Goal: Information Seeking & Learning: Learn about a topic

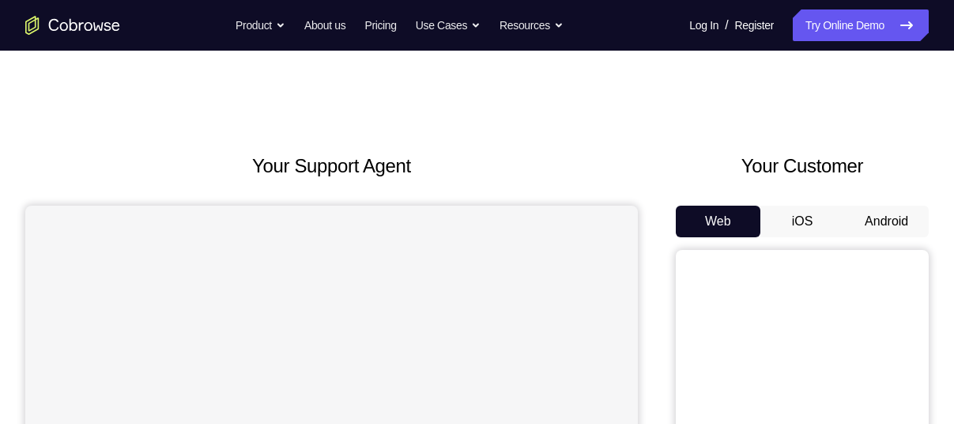
click at [892, 218] on button "Android" at bounding box center [886, 221] width 85 height 32
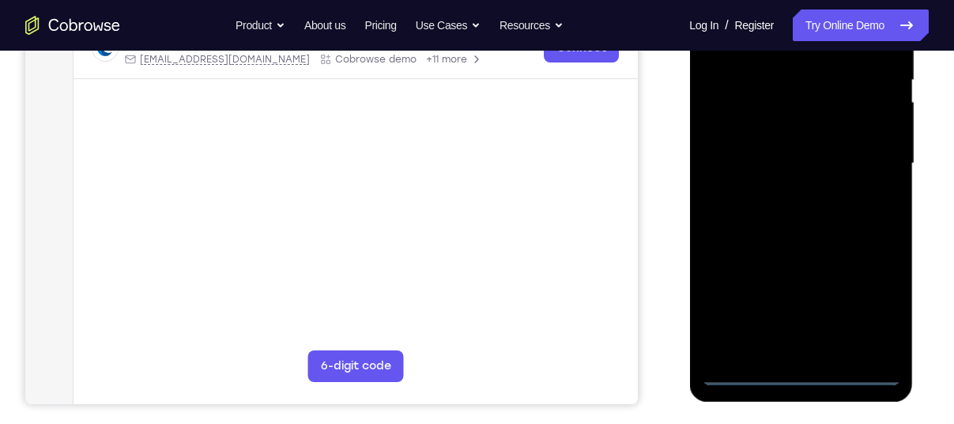
scroll to position [332, 0]
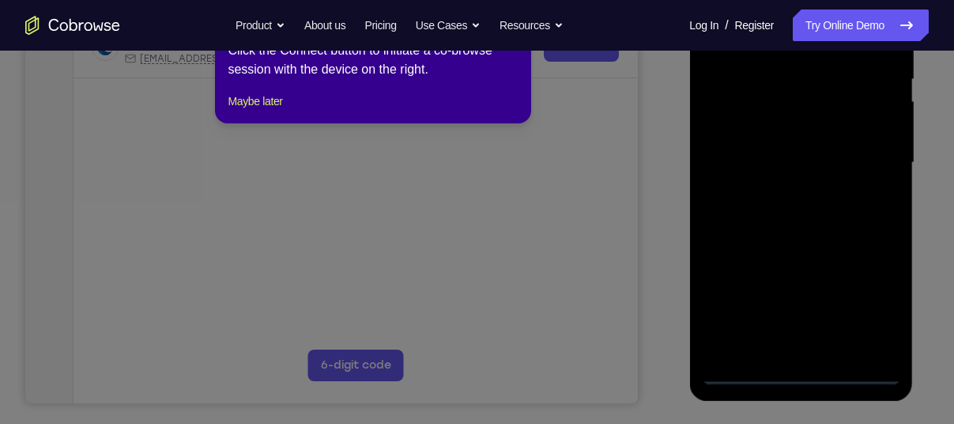
click at [796, 368] on icon at bounding box center [483, 197] width 966 height 451
click at [270, 111] on button "Maybe later" at bounding box center [255, 101] width 55 height 19
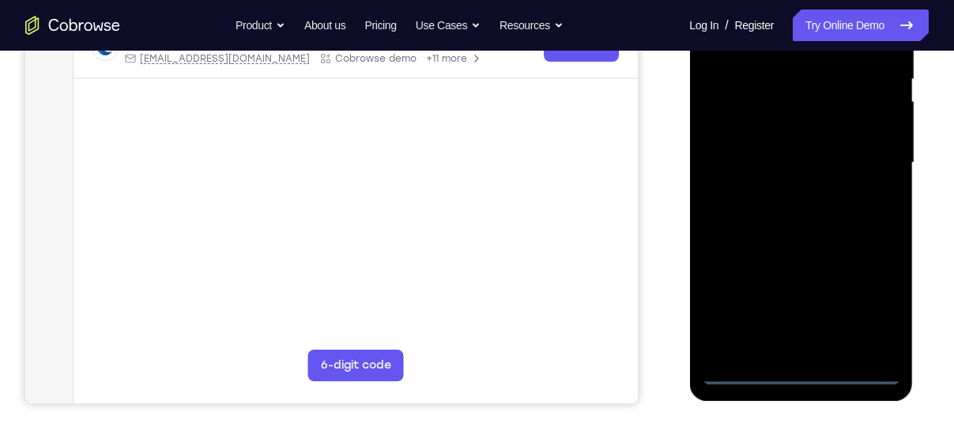
click at [801, 368] on div at bounding box center [800, 163] width 199 height 443
click at [875, 306] on div at bounding box center [800, 163] width 199 height 443
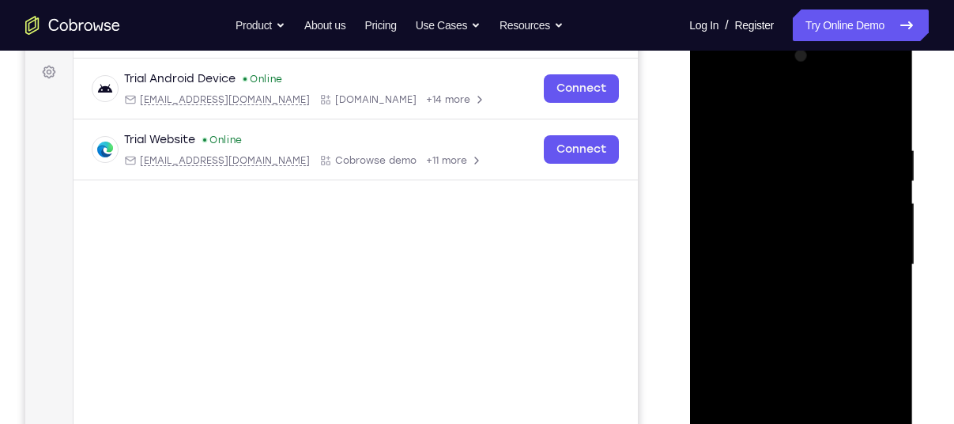
scroll to position [228, 0]
click at [728, 82] on div at bounding box center [800, 266] width 199 height 443
click at [869, 260] on div at bounding box center [800, 266] width 199 height 443
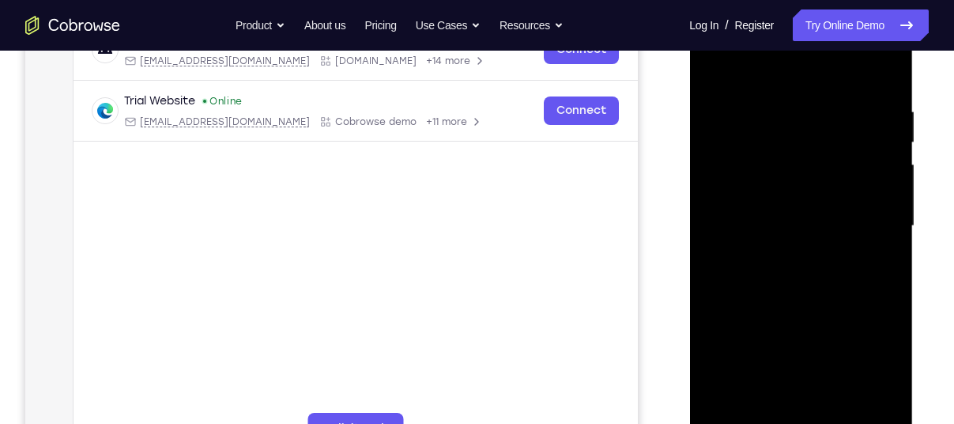
scroll to position [270, 0]
click at [785, 250] on div at bounding box center [800, 225] width 199 height 443
click at [809, 302] on div at bounding box center [800, 225] width 199 height 443
click at [797, 145] on div at bounding box center [800, 225] width 199 height 443
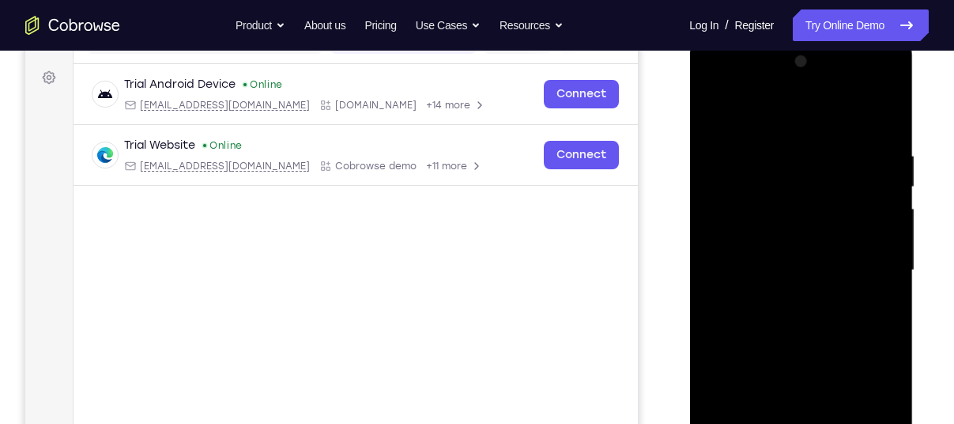
scroll to position [217, 0]
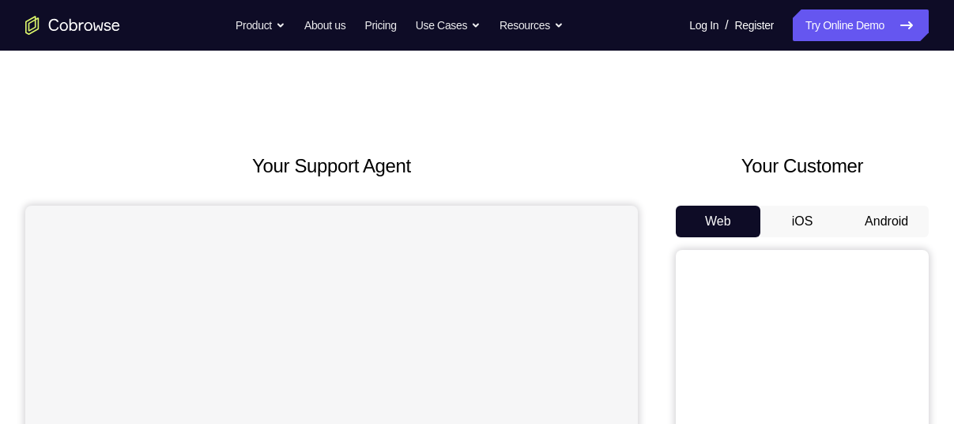
click at [899, 213] on button "Android" at bounding box center [886, 221] width 85 height 32
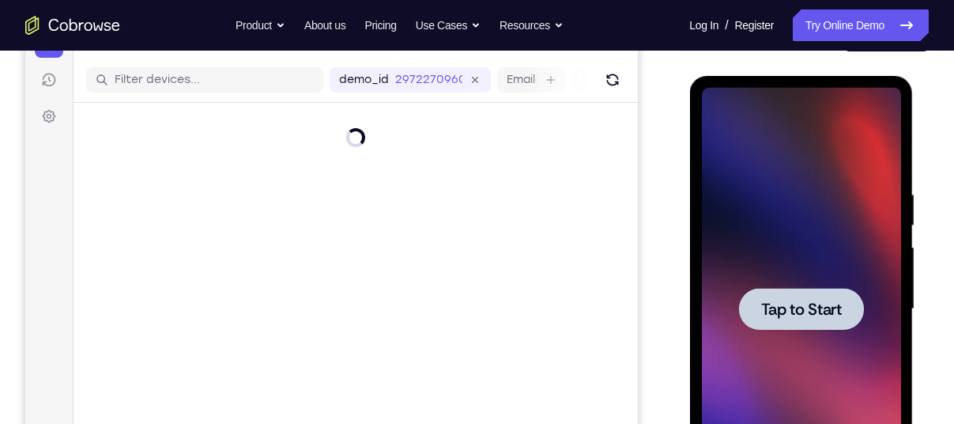
click at [759, 252] on div at bounding box center [800, 309] width 199 height 443
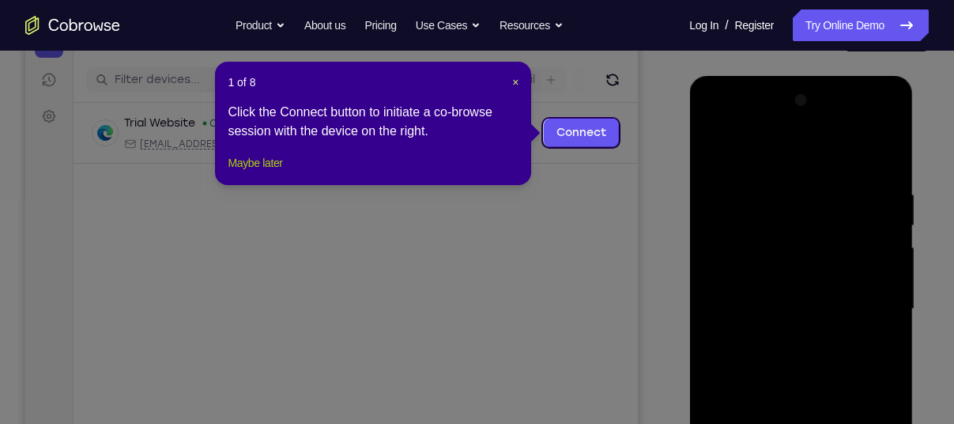
click at [268, 172] on button "Maybe later" at bounding box center [255, 162] width 55 height 19
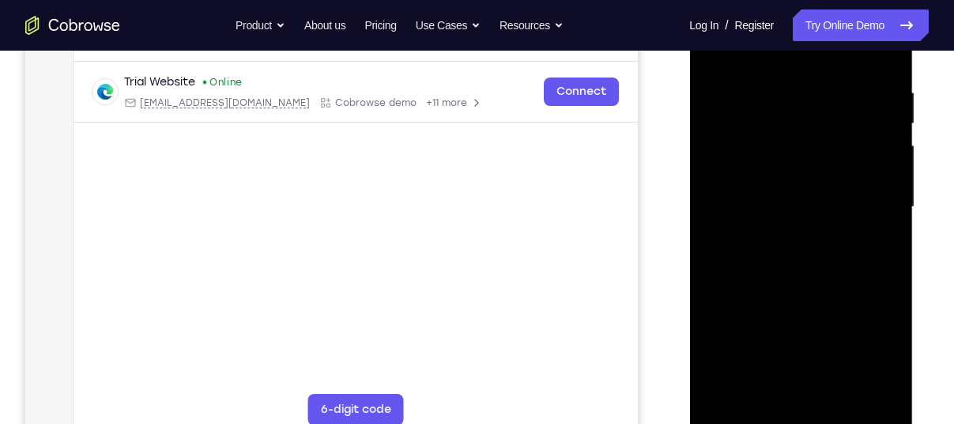
scroll to position [288, 0]
click at [803, 419] on div at bounding box center [800, 206] width 199 height 443
click at [875, 341] on div at bounding box center [800, 206] width 199 height 443
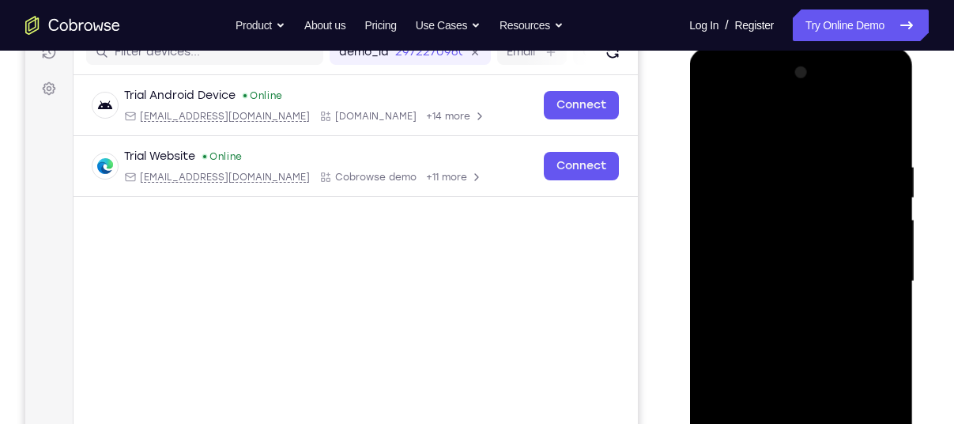
scroll to position [213, 0]
click at [771, 124] on div at bounding box center [800, 282] width 199 height 443
click at [781, 198] on div at bounding box center [800, 282] width 199 height 443
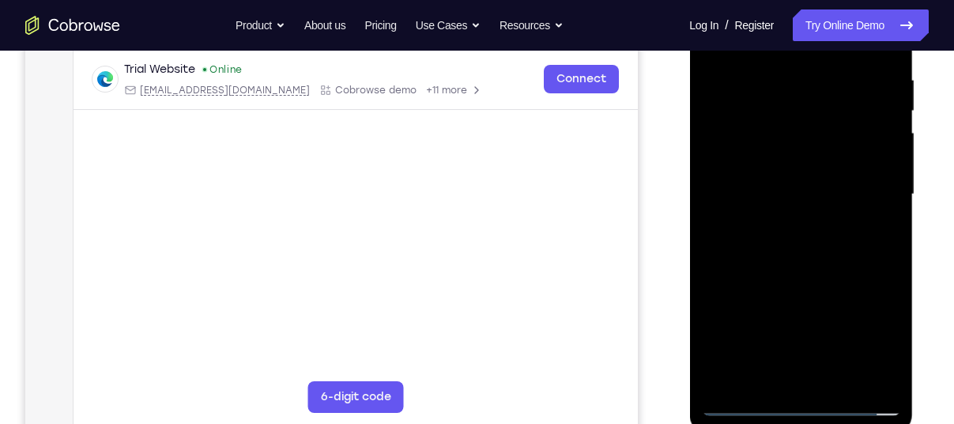
scroll to position [303, 0]
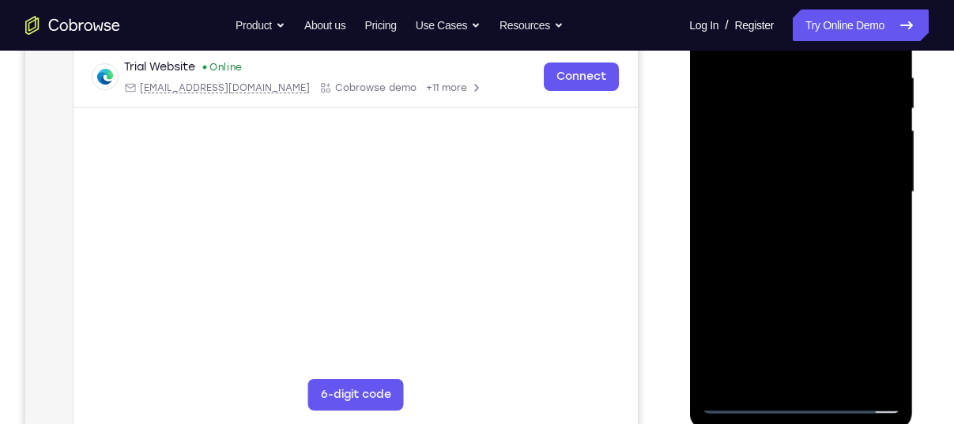
click at [793, 341] on div at bounding box center [800, 192] width 199 height 443
click at [742, 401] on div at bounding box center [800, 192] width 199 height 443
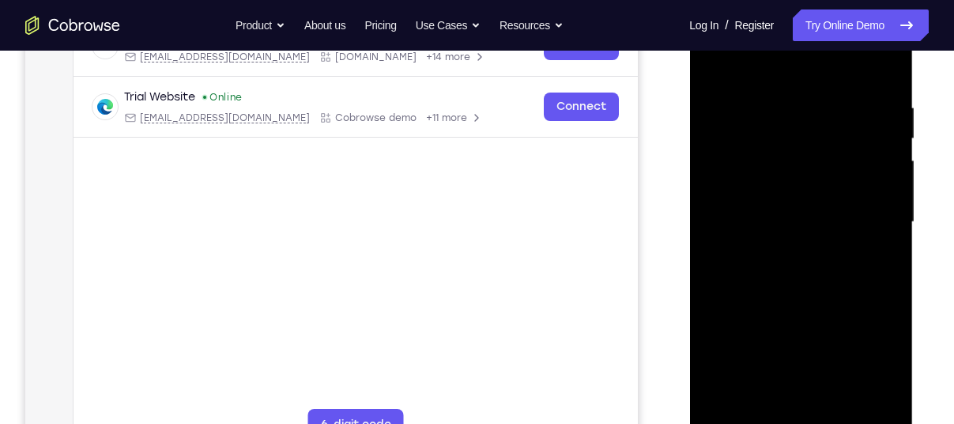
scroll to position [270, 0]
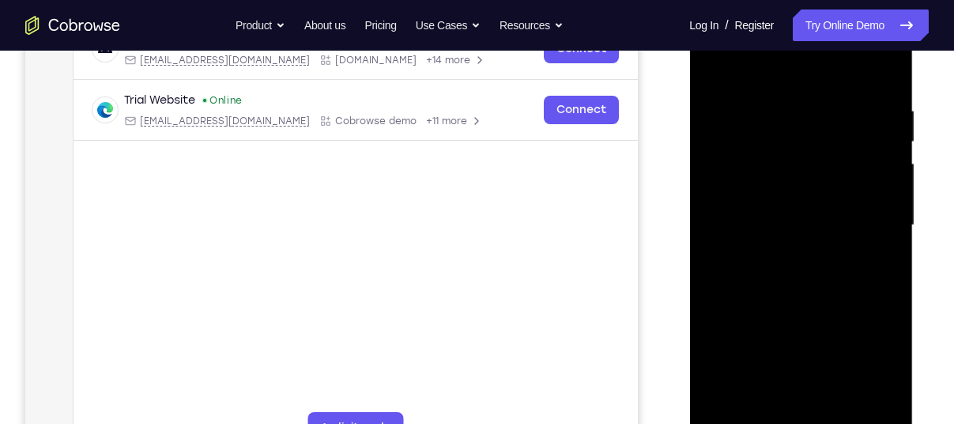
click at [807, 145] on div at bounding box center [800, 225] width 199 height 443
click at [815, 277] on div at bounding box center [800, 225] width 199 height 443
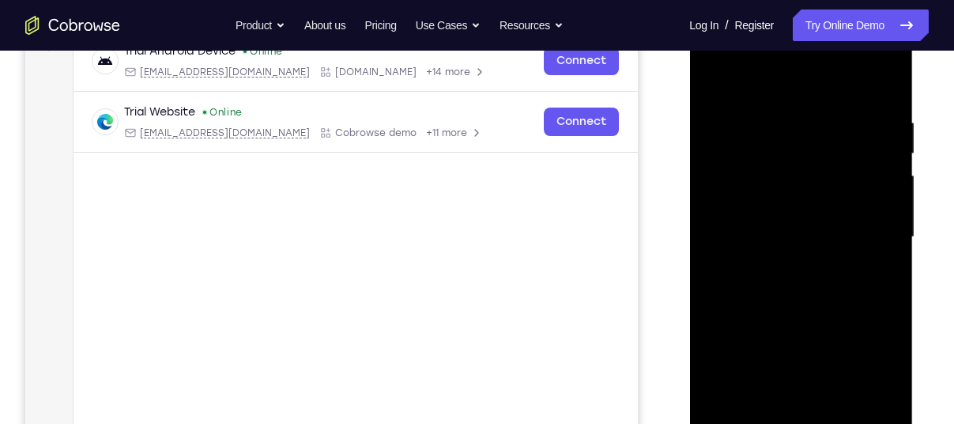
scroll to position [257, 0]
click at [803, 300] on div at bounding box center [800, 238] width 199 height 443
click at [802, 269] on div at bounding box center [800, 238] width 199 height 443
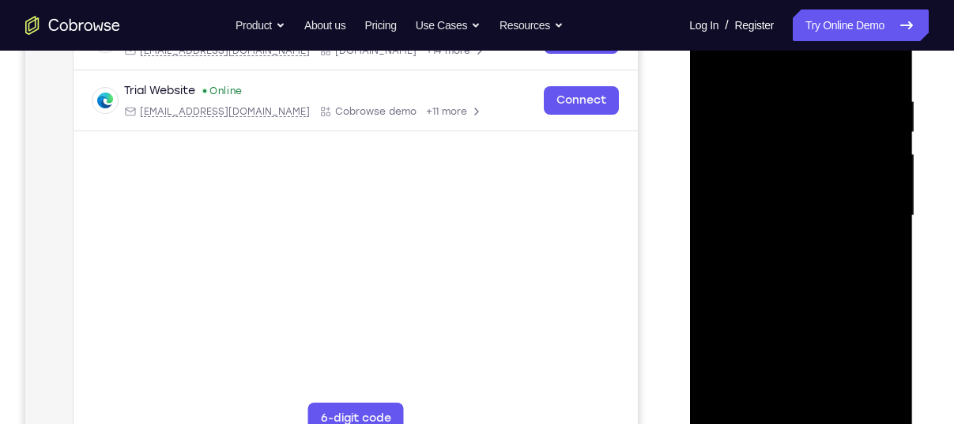
scroll to position [280, 0]
click at [892, 380] on div at bounding box center [800, 215] width 199 height 443
click at [839, 401] on div at bounding box center [800, 215] width 199 height 443
click at [794, 299] on div at bounding box center [800, 215] width 199 height 443
click at [835, 208] on div at bounding box center [800, 215] width 199 height 443
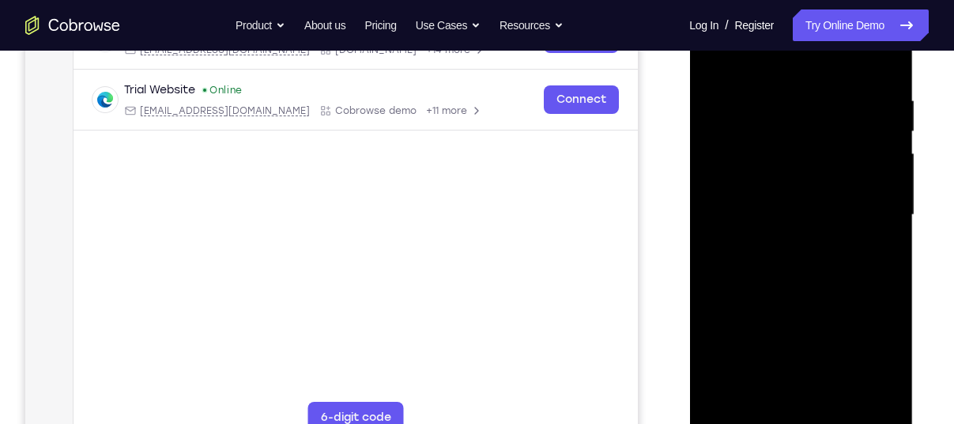
click at [837, 56] on div at bounding box center [800, 215] width 199 height 443
click at [712, 53] on div at bounding box center [800, 215] width 199 height 443
click at [775, 306] on div at bounding box center [800, 215] width 199 height 443
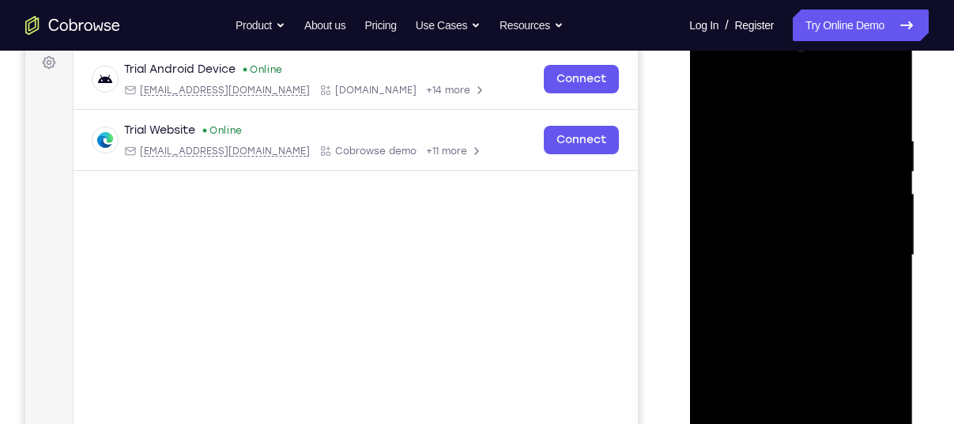
scroll to position [242, 0]
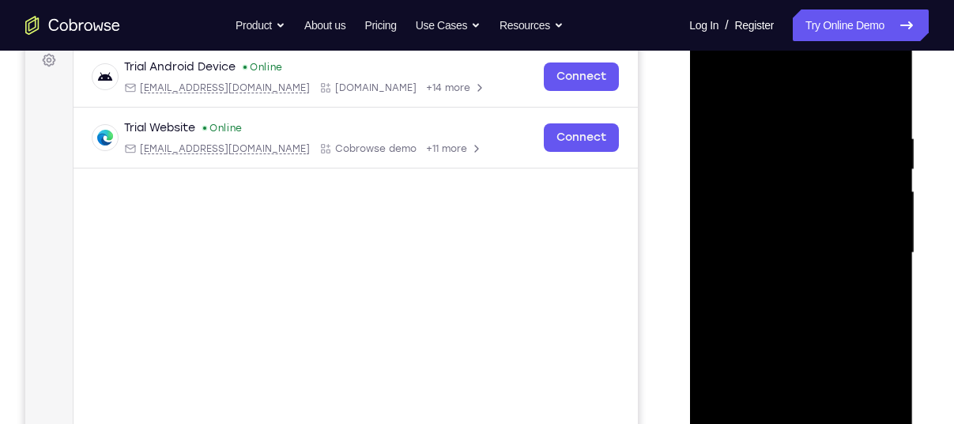
click at [714, 89] on div at bounding box center [800, 253] width 199 height 443
click at [889, 92] on div at bounding box center [800, 253] width 199 height 443
click at [718, 94] on div at bounding box center [800, 253] width 199 height 443
drag, startPoint x: 801, startPoint y: 183, endPoint x: 813, endPoint y: 323, distance: 140.5
click at [813, 323] on div at bounding box center [800, 253] width 199 height 443
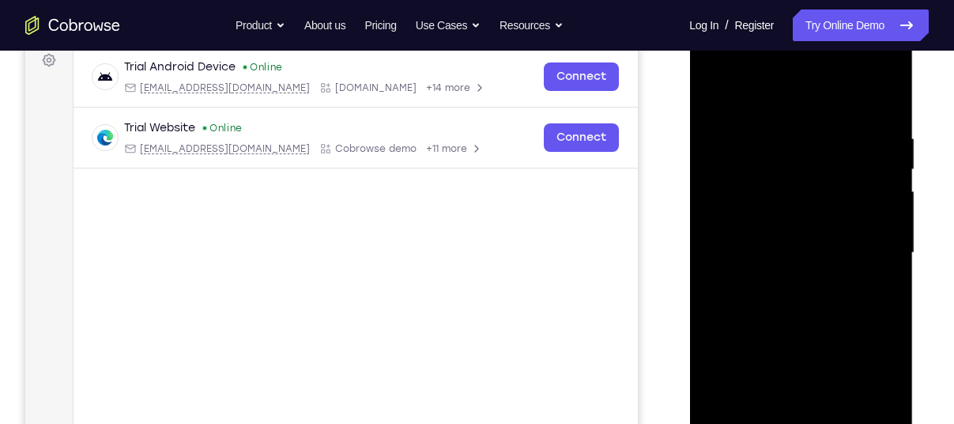
click at [823, 131] on div at bounding box center [800, 253] width 199 height 443
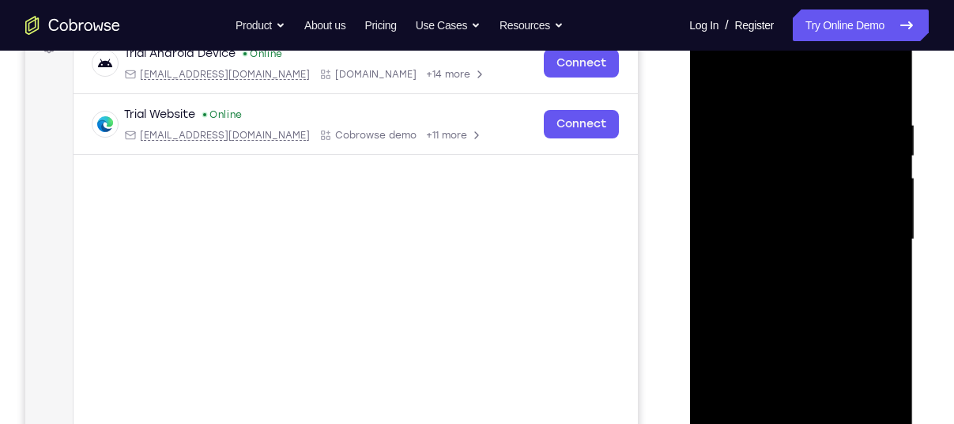
scroll to position [254, 0]
click at [883, 90] on div at bounding box center [800, 241] width 199 height 443
click at [874, 123] on div at bounding box center [800, 241] width 199 height 443
click at [882, 87] on div at bounding box center [800, 241] width 199 height 443
drag, startPoint x: 850, startPoint y: 119, endPoint x: 674, endPoint y: 153, distance: 178.7
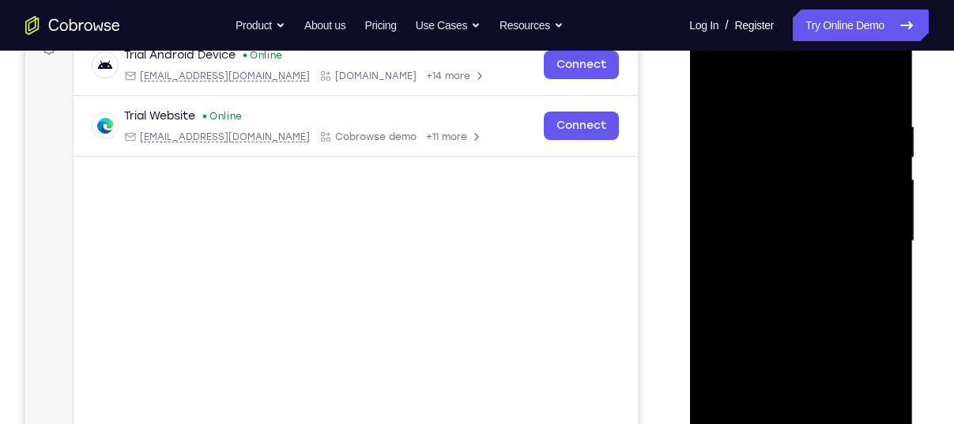
click at [689, 153] on html "Online web based iOS Simulators and Android Emulators. Run iPhone, iPad, Mobile…" at bounding box center [801, 245] width 225 height 474
drag, startPoint x: 865, startPoint y: 115, endPoint x: 707, endPoint y: 126, distance: 159.3
click at [707, 126] on div at bounding box center [800, 241] width 199 height 443
drag, startPoint x: 853, startPoint y: 123, endPoint x: 717, endPoint y: 137, distance: 136.6
click at [717, 137] on div at bounding box center [800, 241] width 199 height 443
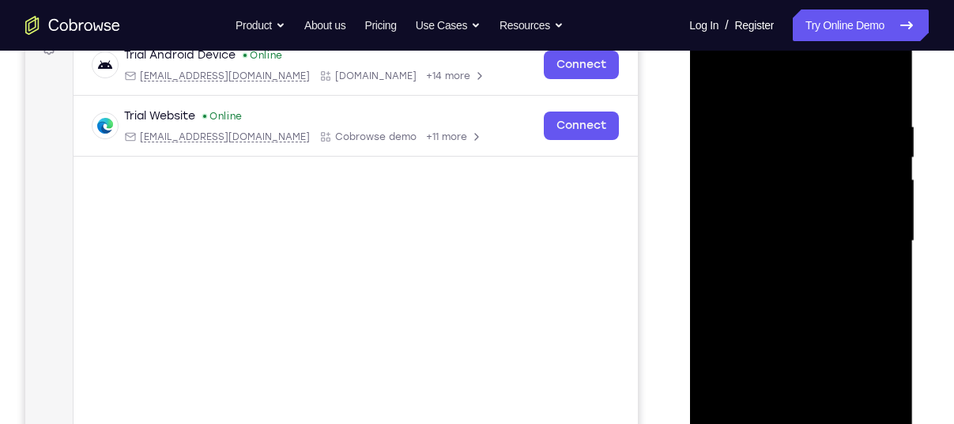
drag, startPoint x: 864, startPoint y: 126, endPoint x: 692, endPoint y: 141, distance: 172.2
click at [692, 141] on div at bounding box center [801, 243] width 224 height 471
drag, startPoint x: 878, startPoint y: 125, endPoint x: 1363, endPoint y: 156, distance: 485.5
click at [689, 148] on html "Online web based iOS Simulators and Android Emulators. Run iPhone, iPad, Mobile…" at bounding box center [801, 245] width 225 height 474
drag, startPoint x: 854, startPoint y: 126, endPoint x: 1359, endPoint y: 145, distance: 505.4
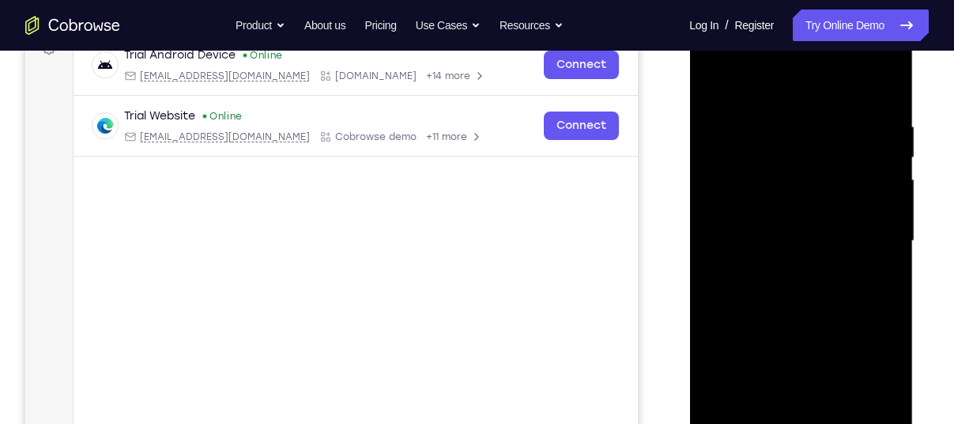
click at [689, 137] on html "Online web based iOS Simulators and Android Emulators. Run iPhone, iPad, Mobile…" at bounding box center [801, 245] width 225 height 474
click at [782, 122] on div at bounding box center [800, 241] width 199 height 443
click at [881, 92] on div at bounding box center [800, 241] width 199 height 443
drag, startPoint x: 865, startPoint y: 115, endPoint x: 701, endPoint y: 141, distance: 166.3
click at [701, 141] on div at bounding box center [800, 241] width 199 height 443
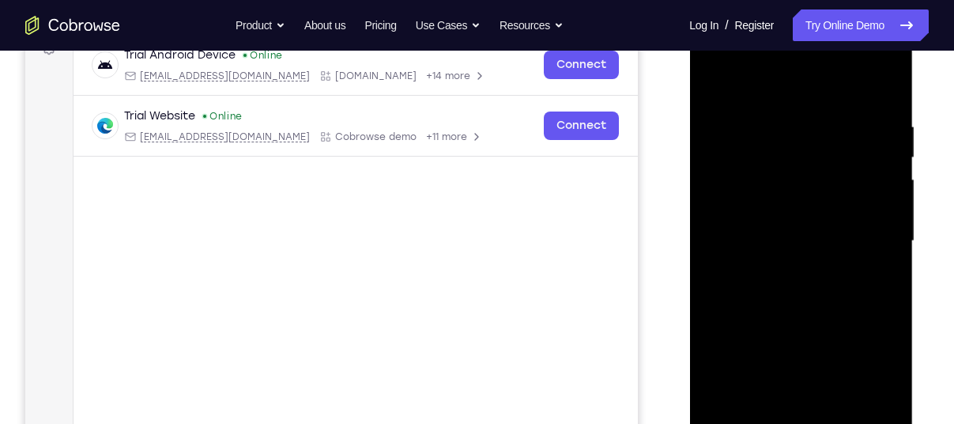
drag, startPoint x: 886, startPoint y: 124, endPoint x: 714, endPoint y: 144, distance: 173.4
click at [714, 144] on div at bounding box center [800, 241] width 199 height 443
drag, startPoint x: 870, startPoint y: 126, endPoint x: 733, endPoint y: 136, distance: 137.8
click at [733, 136] on div at bounding box center [800, 241] width 199 height 443
drag, startPoint x: 858, startPoint y: 125, endPoint x: 731, endPoint y: 133, distance: 126.7
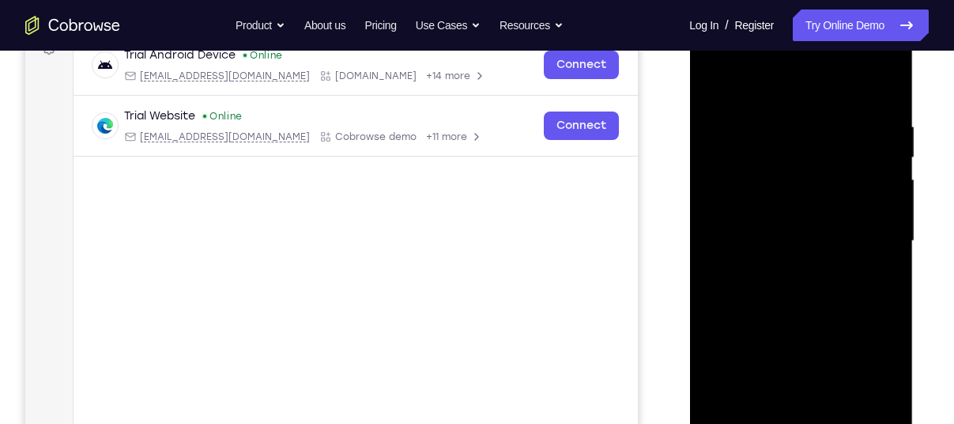
click at [731, 133] on div at bounding box center [800, 241] width 199 height 443
drag, startPoint x: 865, startPoint y: 115, endPoint x: 794, endPoint y: 117, distance: 71.9
click at [794, 117] on div at bounding box center [800, 241] width 199 height 443
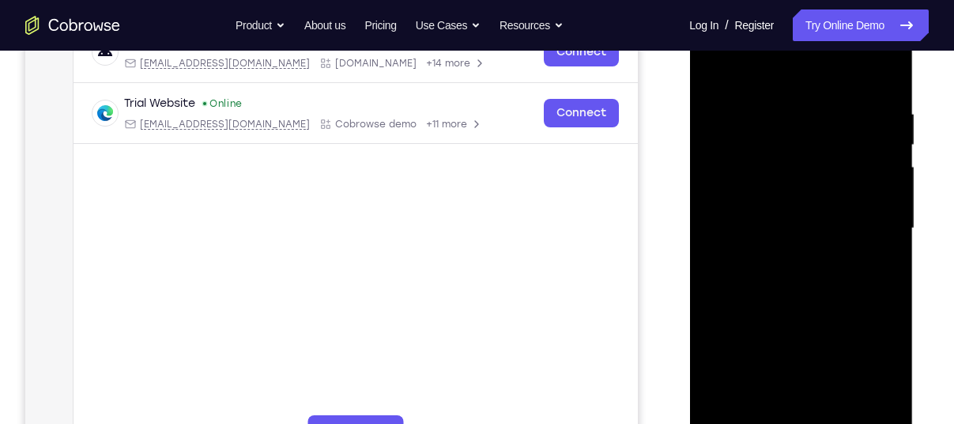
scroll to position [279, 0]
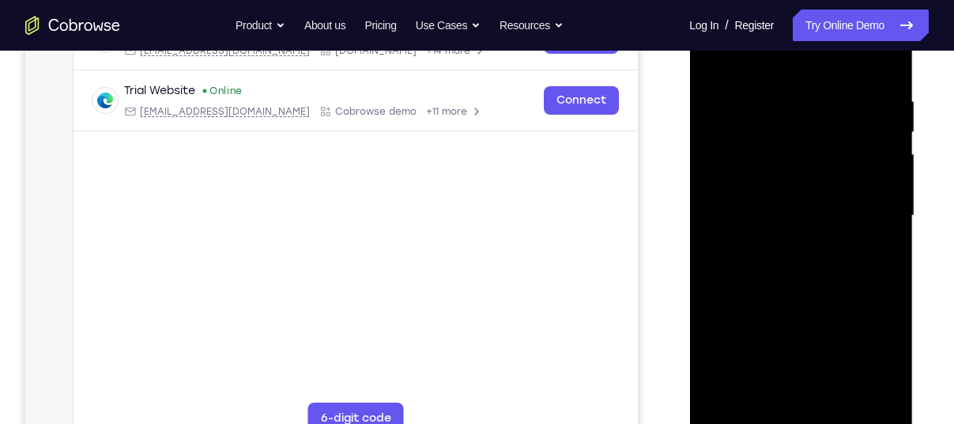
click at [883, 392] on div at bounding box center [800, 215] width 199 height 443
click at [882, 63] on div at bounding box center [800, 215] width 199 height 443
drag, startPoint x: 827, startPoint y: 175, endPoint x: 860, endPoint y: 464, distance: 291.1
click at [860, 423] on html "Online web based iOS Simulators and Android Emulators. Run iPhone, iPad, Mobile…" at bounding box center [801, 220] width 225 height 474
click at [777, 100] on div at bounding box center [800, 215] width 199 height 443
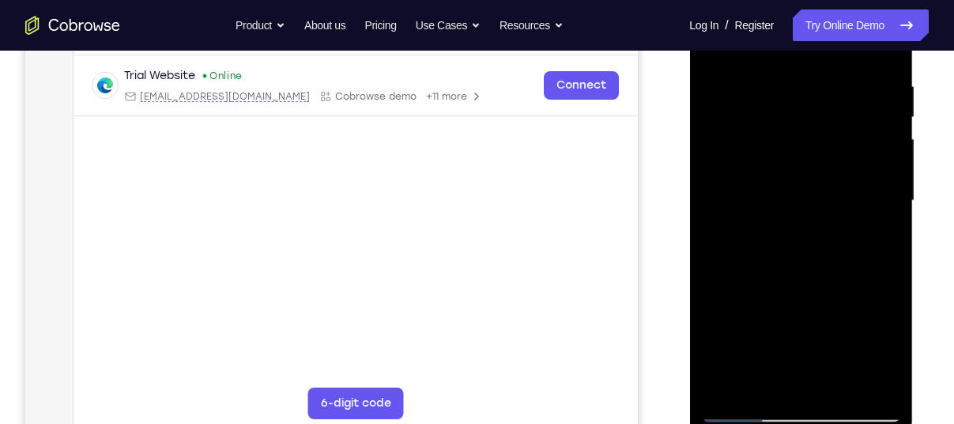
scroll to position [298, 0]
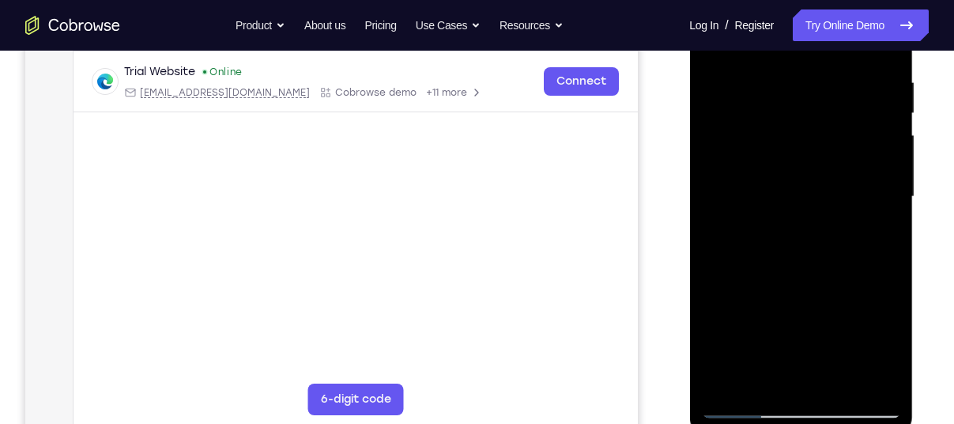
click at [879, 379] on div at bounding box center [800, 196] width 199 height 443
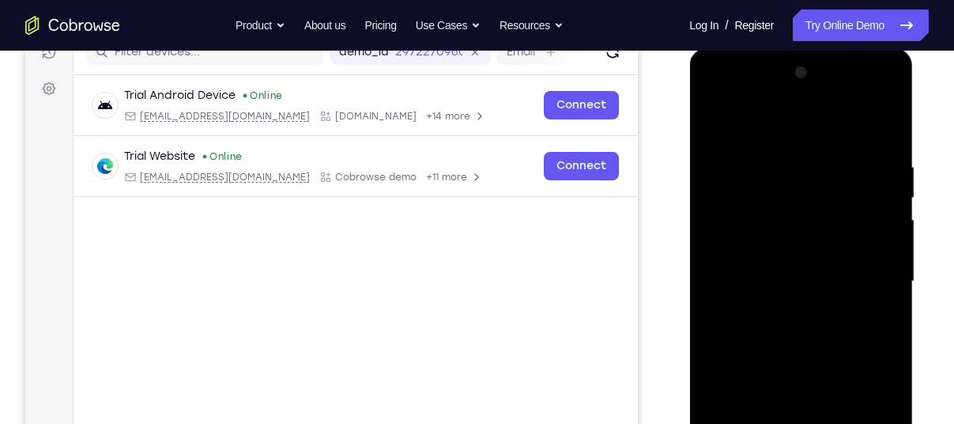
scroll to position [213, 0]
click at [878, 129] on div at bounding box center [800, 282] width 199 height 443
click at [827, 171] on div at bounding box center [800, 282] width 199 height 443
click at [878, 232] on div at bounding box center [800, 282] width 199 height 443
click at [881, 131] on div at bounding box center [800, 282] width 199 height 443
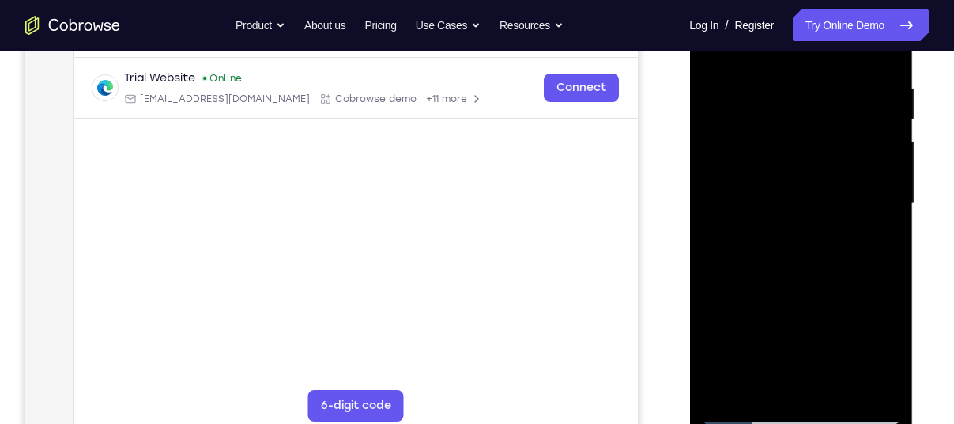
scroll to position [292, 0]
click at [889, 274] on div at bounding box center [800, 202] width 199 height 443
drag, startPoint x: 791, startPoint y: 320, endPoint x: 810, endPoint y: 208, distance: 113.8
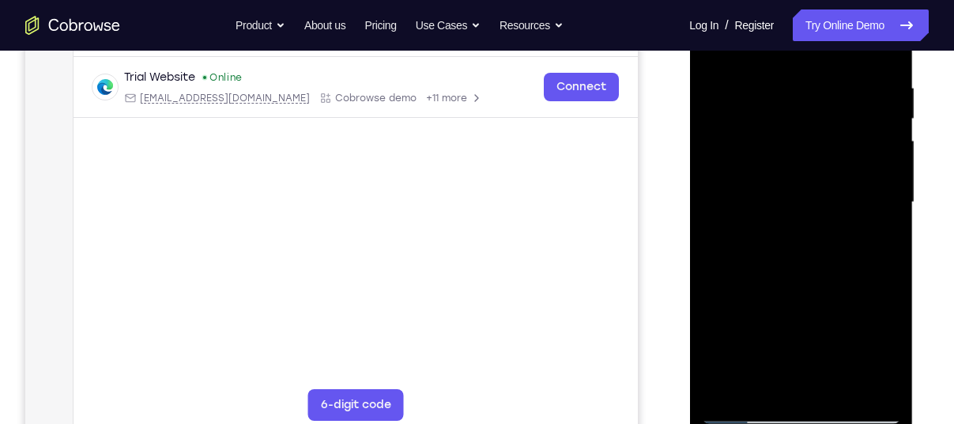
click at [810, 208] on div at bounding box center [800, 202] width 199 height 443
click at [714, 307] on div at bounding box center [800, 202] width 199 height 443
drag, startPoint x: 782, startPoint y: 225, endPoint x: 767, endPoint y: 296, distance: 71.8
click at [767, 296] on div at bounding box center [800, 202] width 199 height 443
click at [761, 84] on div at bounding box center [800, 202] width 199 height 443
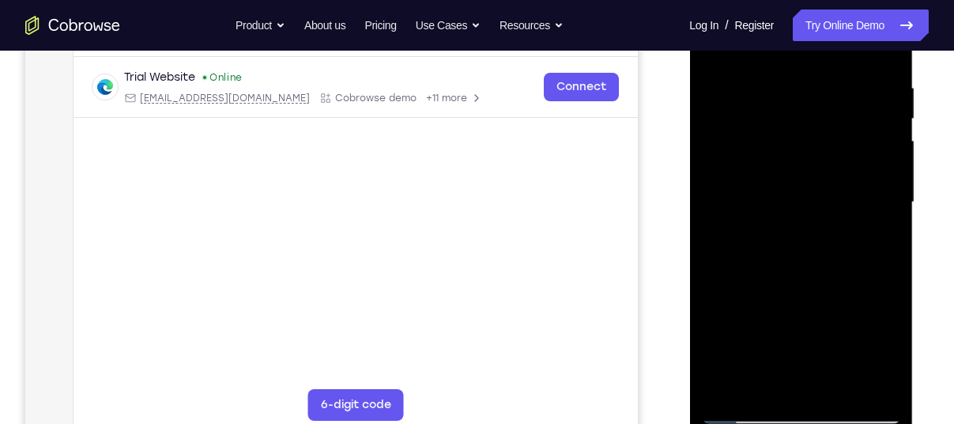
drag, startPoint x: 792, startPoint y: 242, endPoint x: 790, endPoint y: 315, distance: 73.5
click at [790, 315] on div at bounding box center [800, 202] width 199 height 443
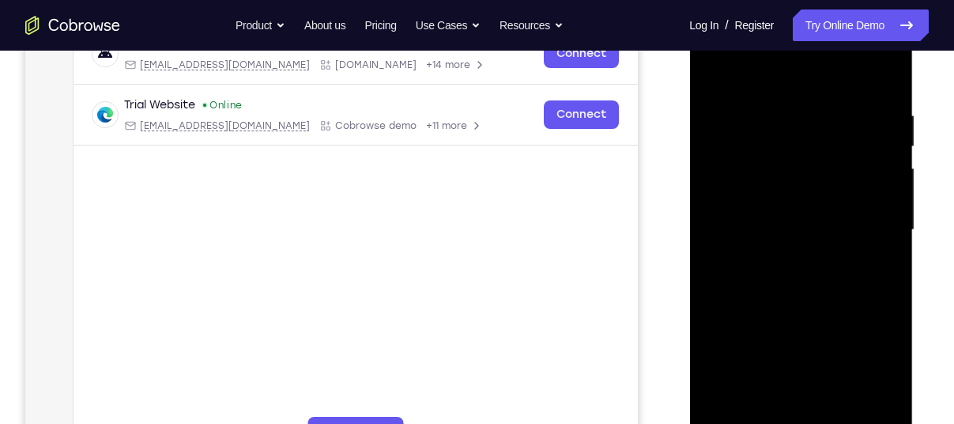
scroll to position [264, 0]
click at [716, 69] on div at bounding box center [800, 230] width 199 height 443
drag, startPoint x: 842, startPoint y: 108, endPoint x: 725, endPoint y: 115, distance: 117.1
click at [725, 115] on div at bounding box center [800, 230] width 199 height 443
click at [764, 109] on div at bounding box center [800, 230] width 199 height 443
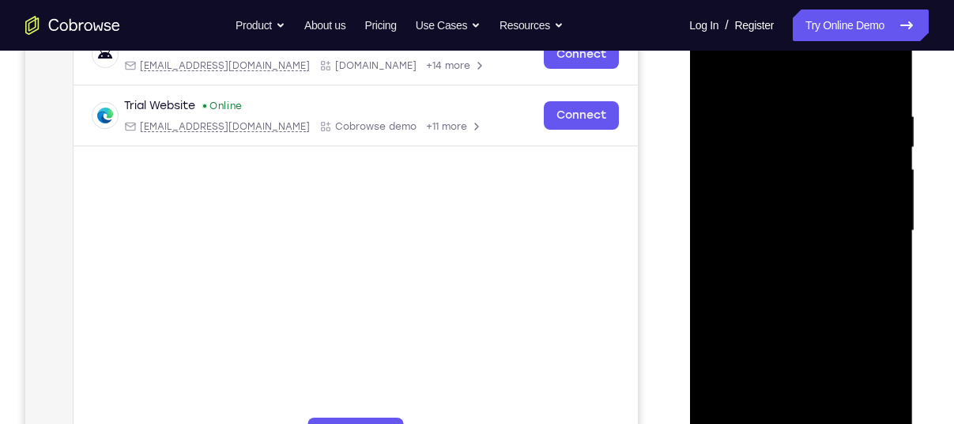
click at [888, 72] on div at bounding box center [800, 230] width 199 height 443
drag, startPoint x: 764, startPoint y: 187, endPoint x: 752, endPoint y: 404, distance: 216.9
click at [752, 404] on div at bounding box center [800, 230] width 199 height 443
click at [784, 113] on div at bounding box center [800, 230] width 199 height 443
click at [880, 184] on div at bounding box center [800, 230] width 199 height 443
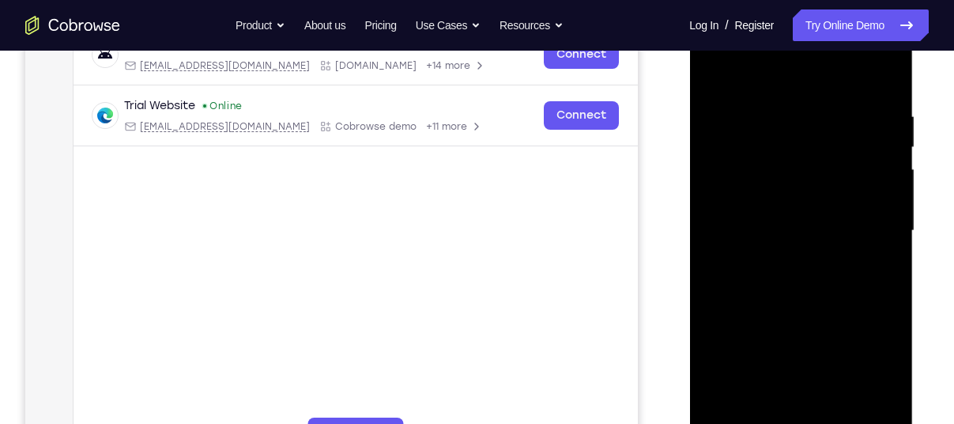
click at [870, 200] on div at bounding box center [800, 230] width 199 height 443
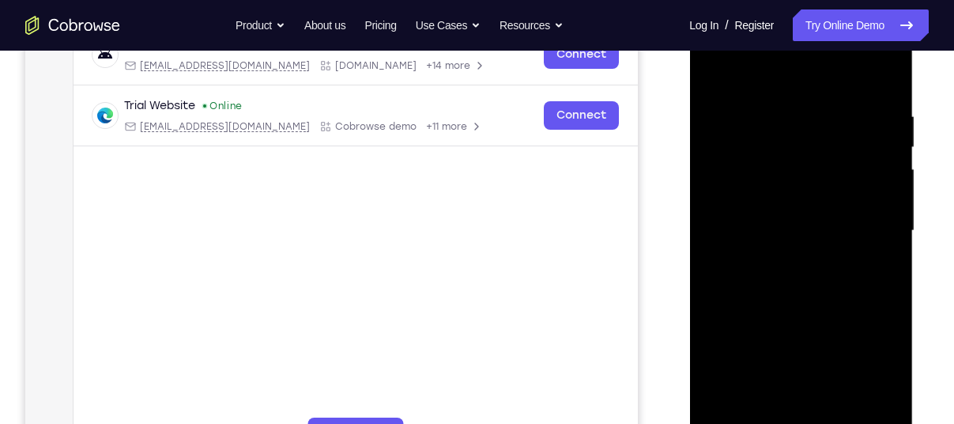
click at [866, 201] on div at bounding box center [800, 230] width 199 height 443
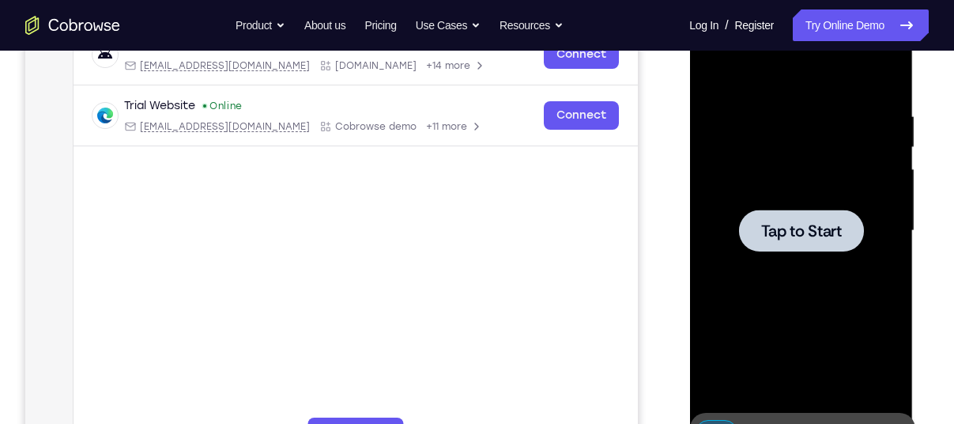
click at [886, 84] on div at bounding box center [800, 230] width 199 height 443
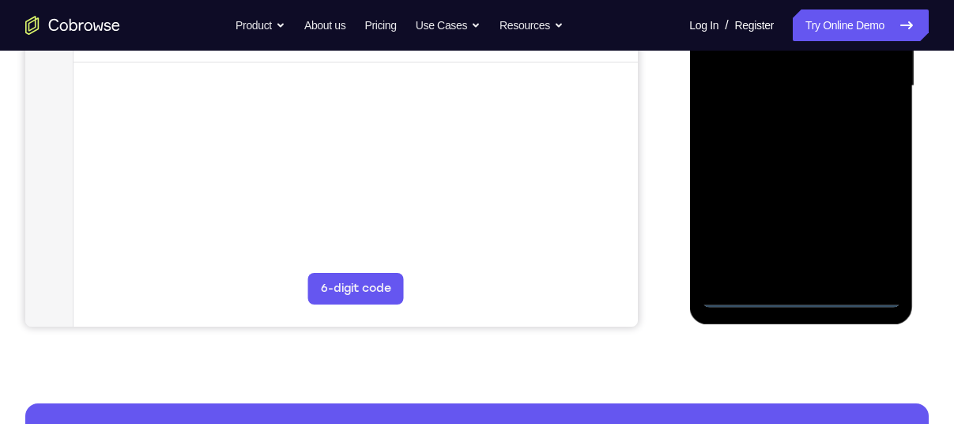
scroll to position [424, 0]
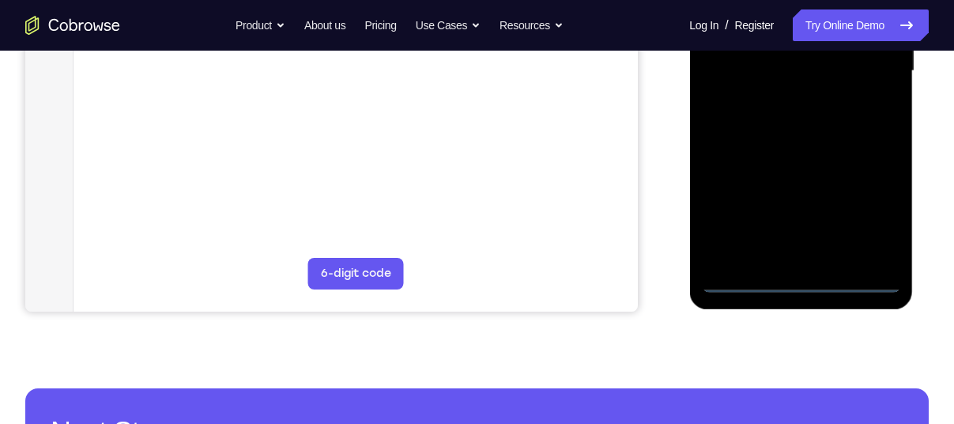
click at [802, 281] on div at bounding box center [800, 71] width 199 height 443
